Goal: Find specific page/section: Find specific page/section

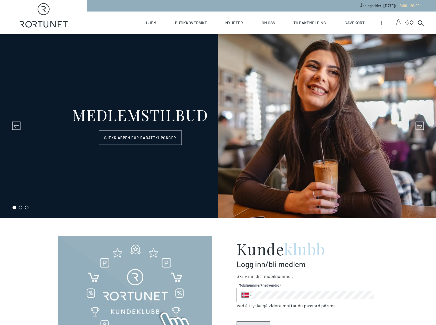
select select "NO"
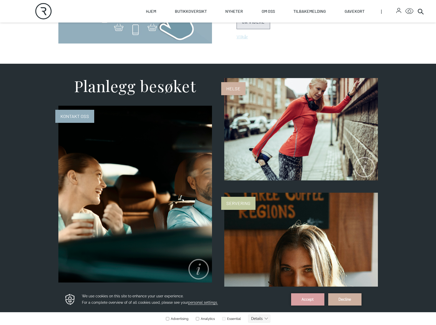
scroll to position [307, 0]
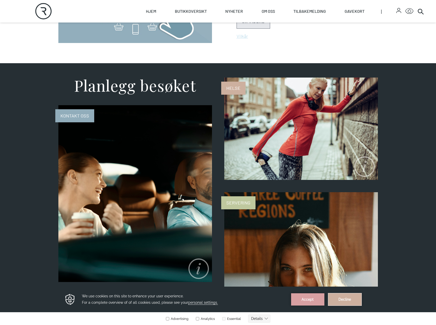
drag, startPoint x: 345, startPoint y: 580, endPoint x: 344, endPoint y: 293, distance: 287.3
click at [344, 293] on button "Decline" at bounding box center [344, 299] width 33 height 12
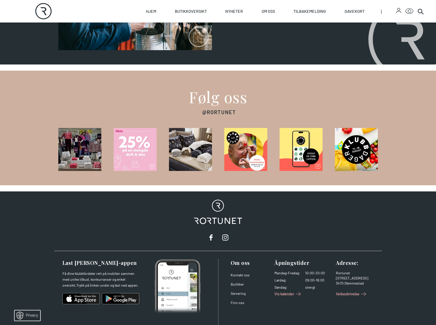
scroll to position [734, 0]
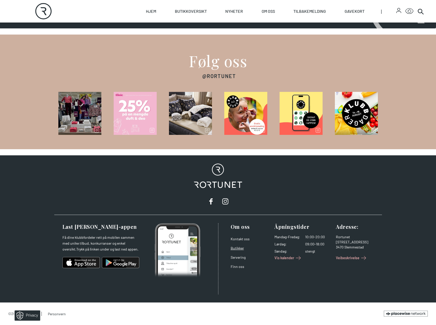
click at [237, 248] on link "Butikker" at bounding box center [236, 248] width 13 height 4
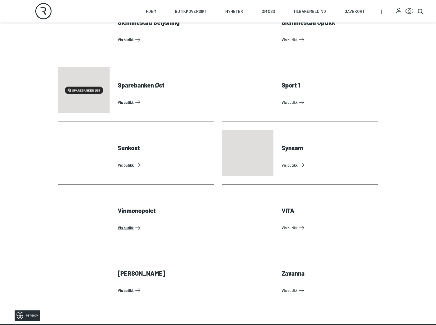
scroll to position [1535, 0]
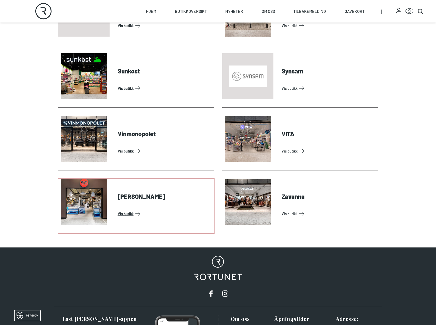
click at [118, 209] on link "Vis butikk" at bounding box center [165, 213] width 94 height 8
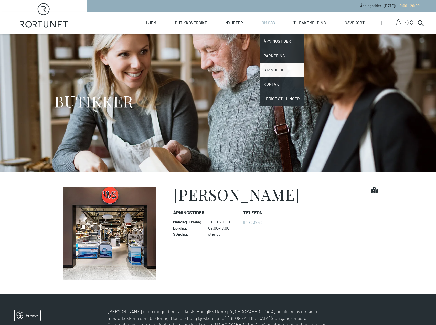
click at [281, 70] on link "Standleie" at bounding box center [281, 70] width 44 height 14
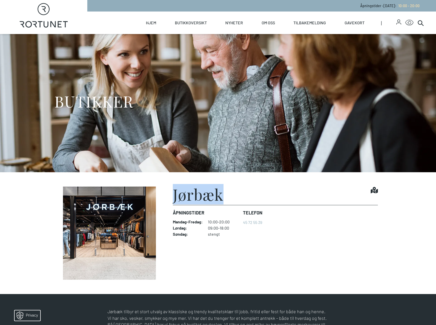
drag, startPoint x: 228, startPoint y: 195, endPoint x: 175, endPoint y: 196, distance: 53.0
click at [175, 196] on div "Jørbæk Find it!" at bounding box center [275, 195] width 205 height 18
